Goal: Navigation & Orientation: Go to known website

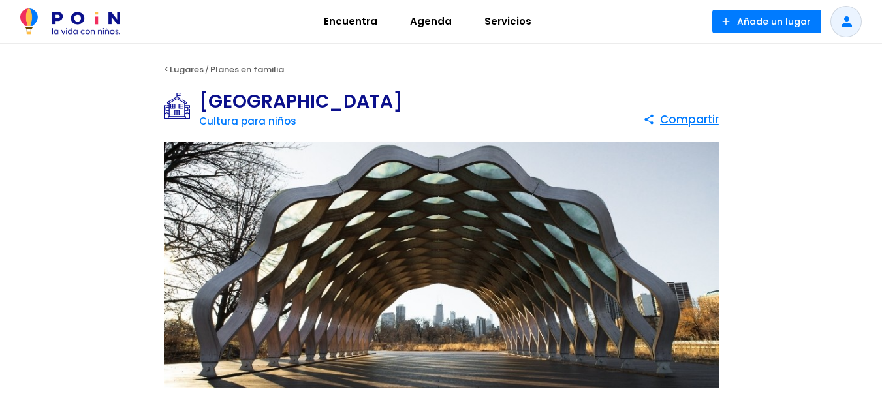
click at [355, 20] on span "Encuentra" at bounding box center [350, 21] width 65 height 21
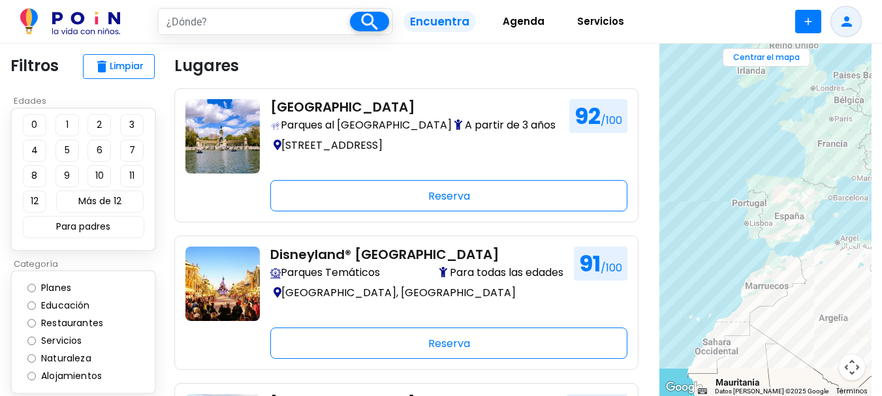
click at [511, 23] on span "Agenda" at bounding box center [524, 21] width 54 height 21
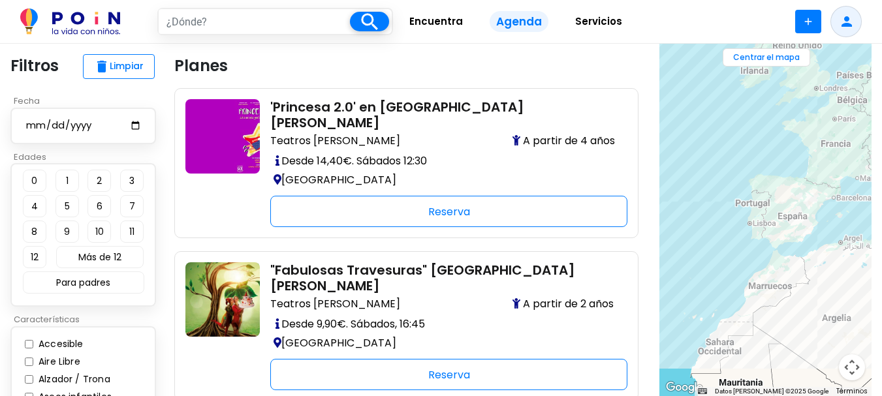
click at [592, 16] on span "Servicios" at bounding box center [598, 21] width 59 height 21
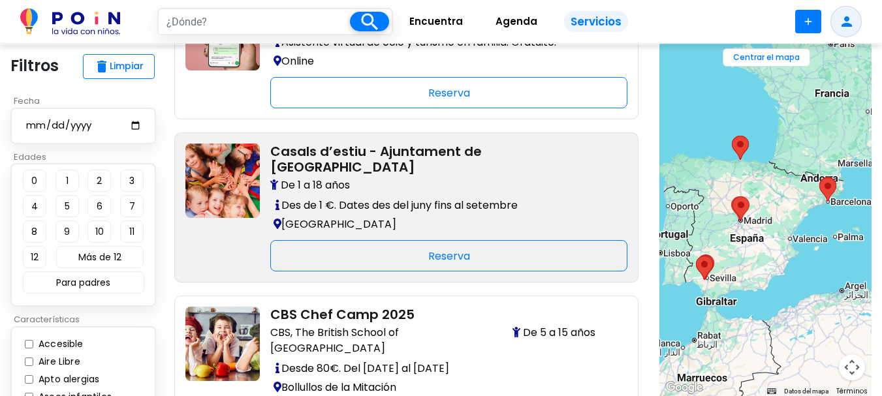
scroll to position [196, 0]
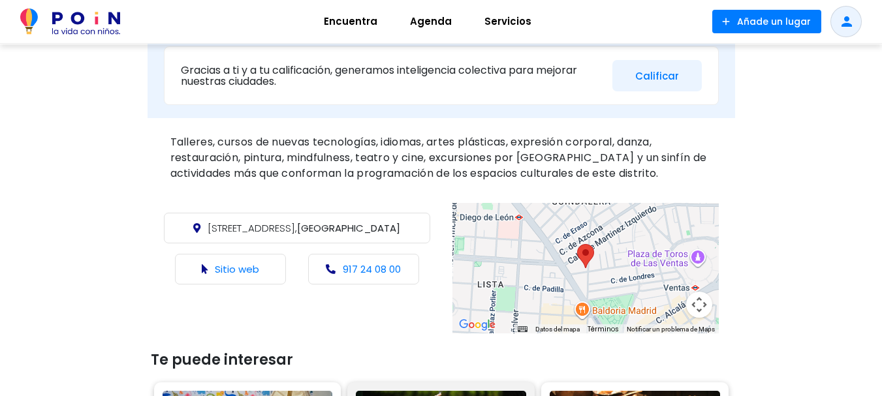
scroll to position [457, 0]
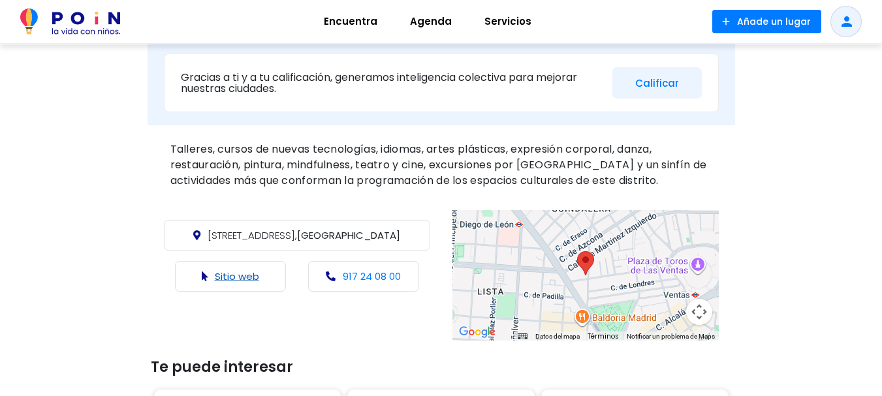
click at [223, 274] on link "Sitio web" at bounding box center [237, 276] width 44 height 14
